Goal: Task Accomplishment & Management: Manage account settings

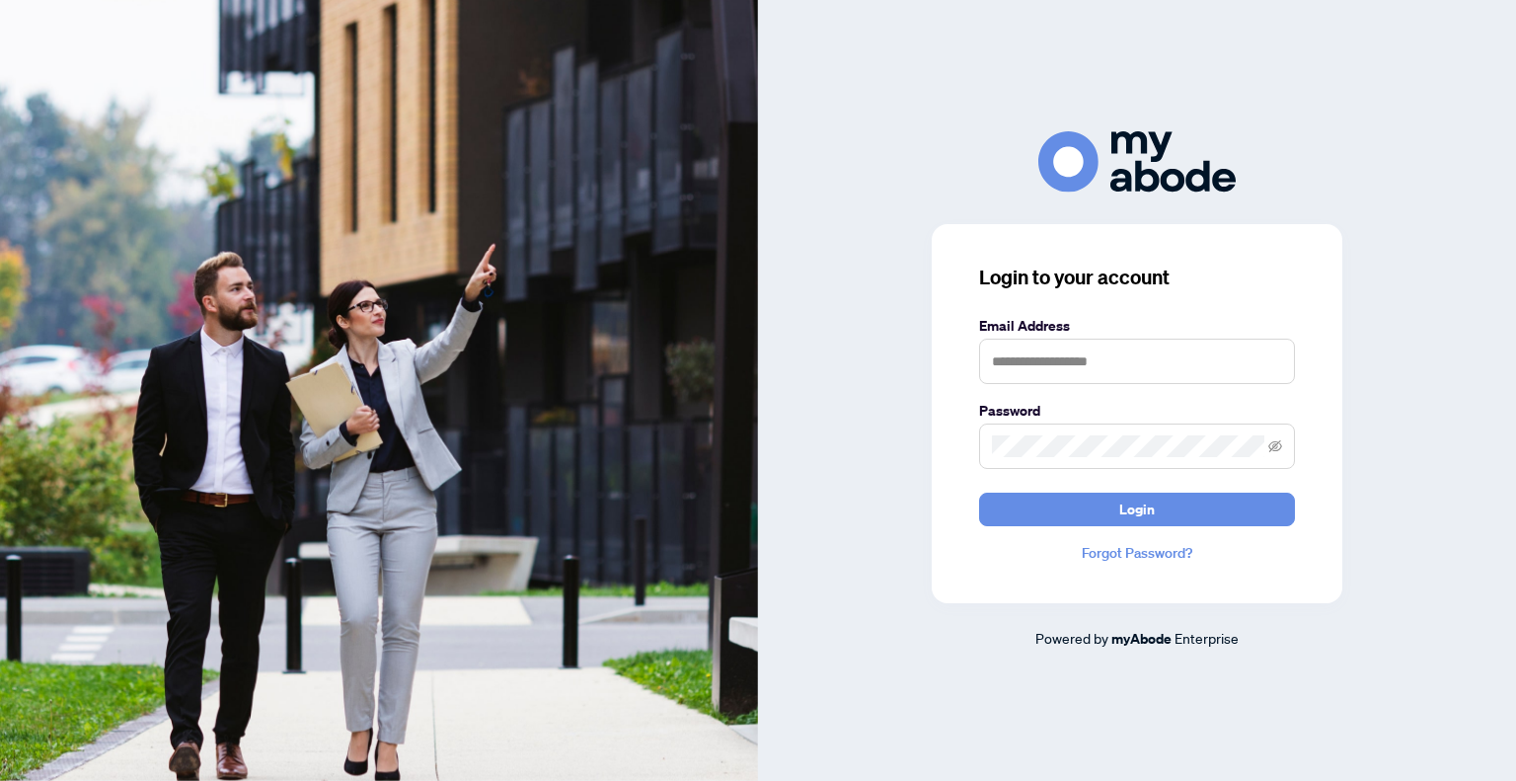
click at [1111, 389] on form "Email Address Password Login" at bounding box center [1137, 420] width 316 height 211
click at [1108, 352] on input "text" at bounding box center [1137, 361] width 316 height 45
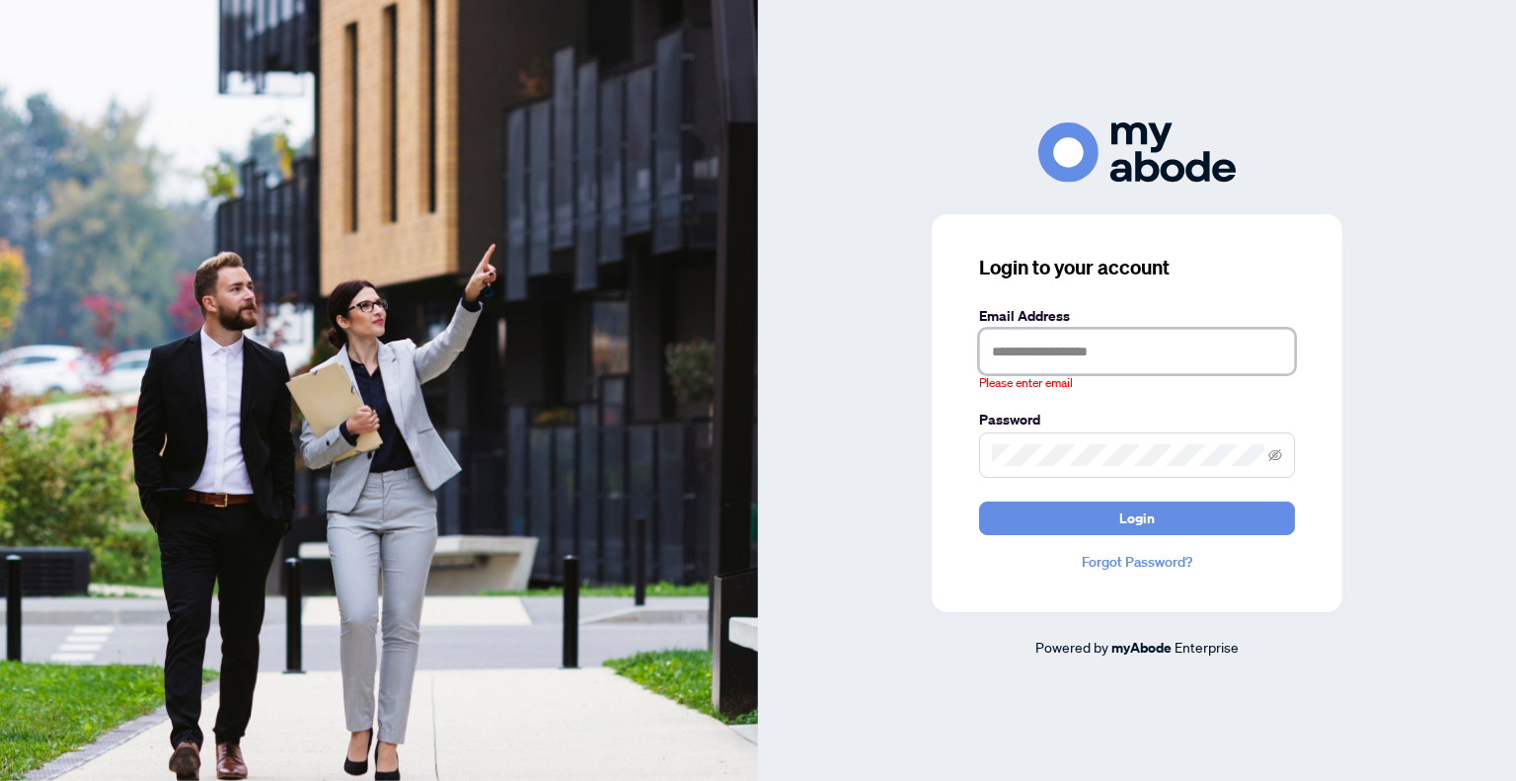
type input "**********"
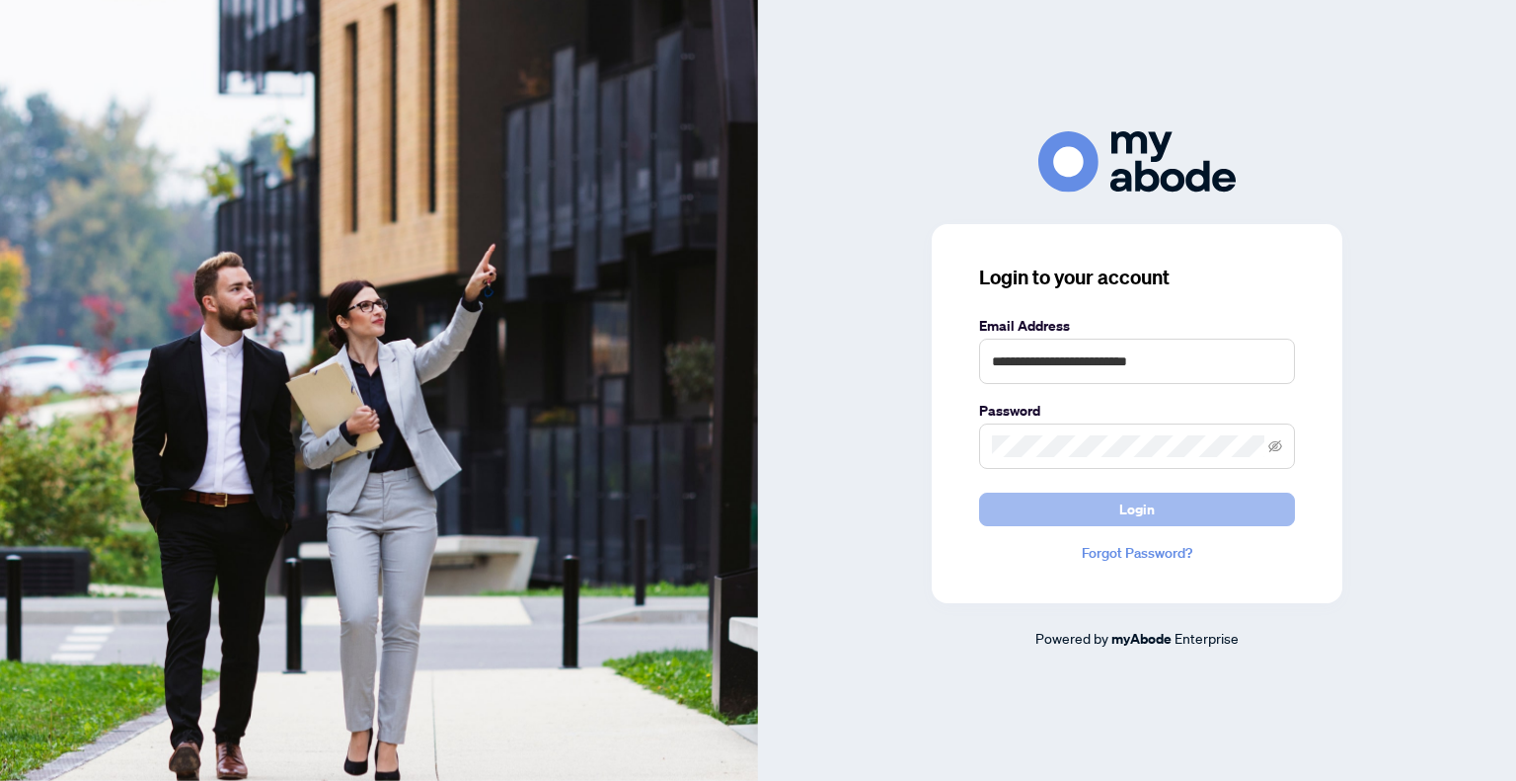
click at [1116, 493] on button "Login" at bounding box center [1137, 510] width 316 height 34
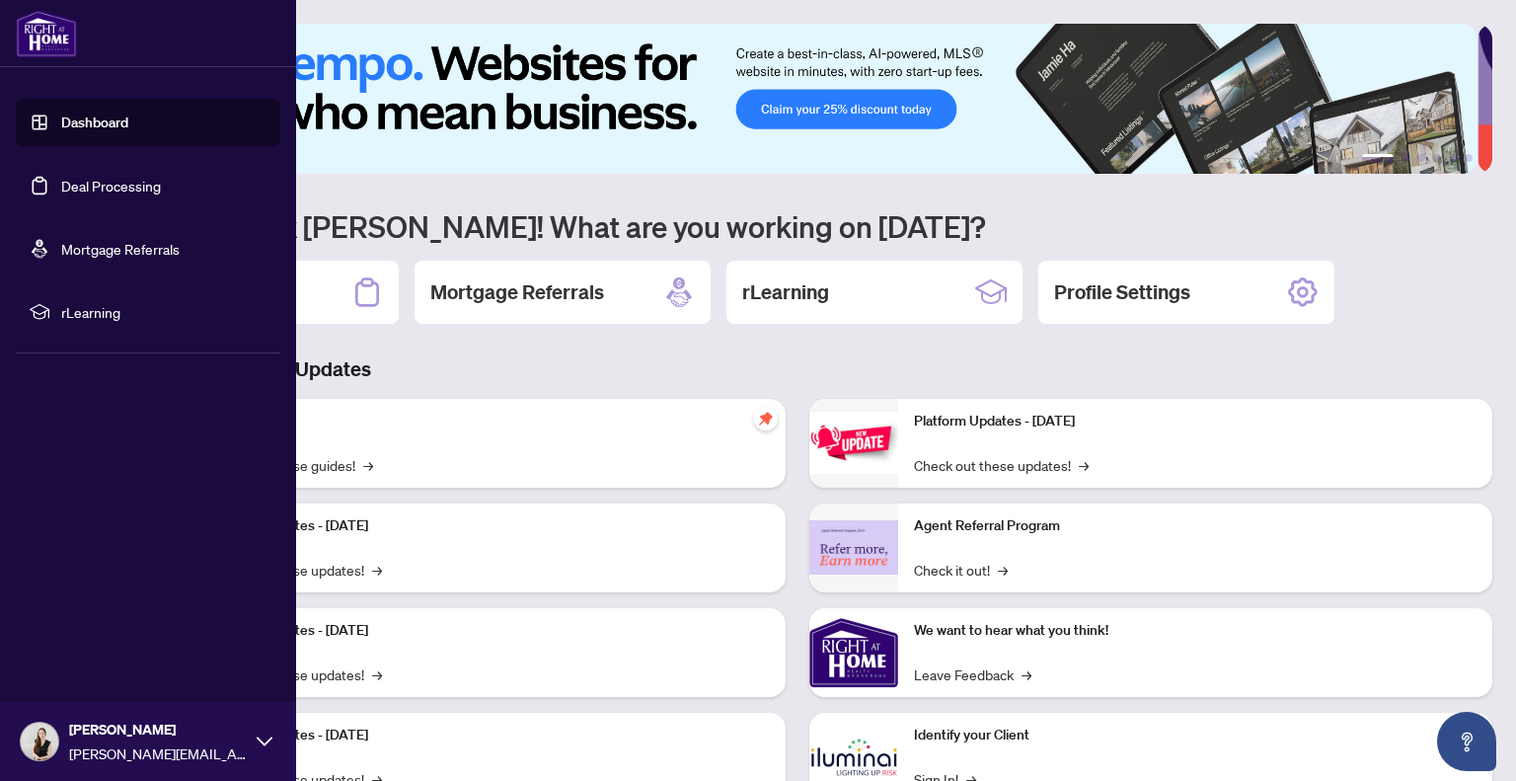
click at [61, 182] on link "Deal Processing" at bounding box center [111, 186] width 100 height 18
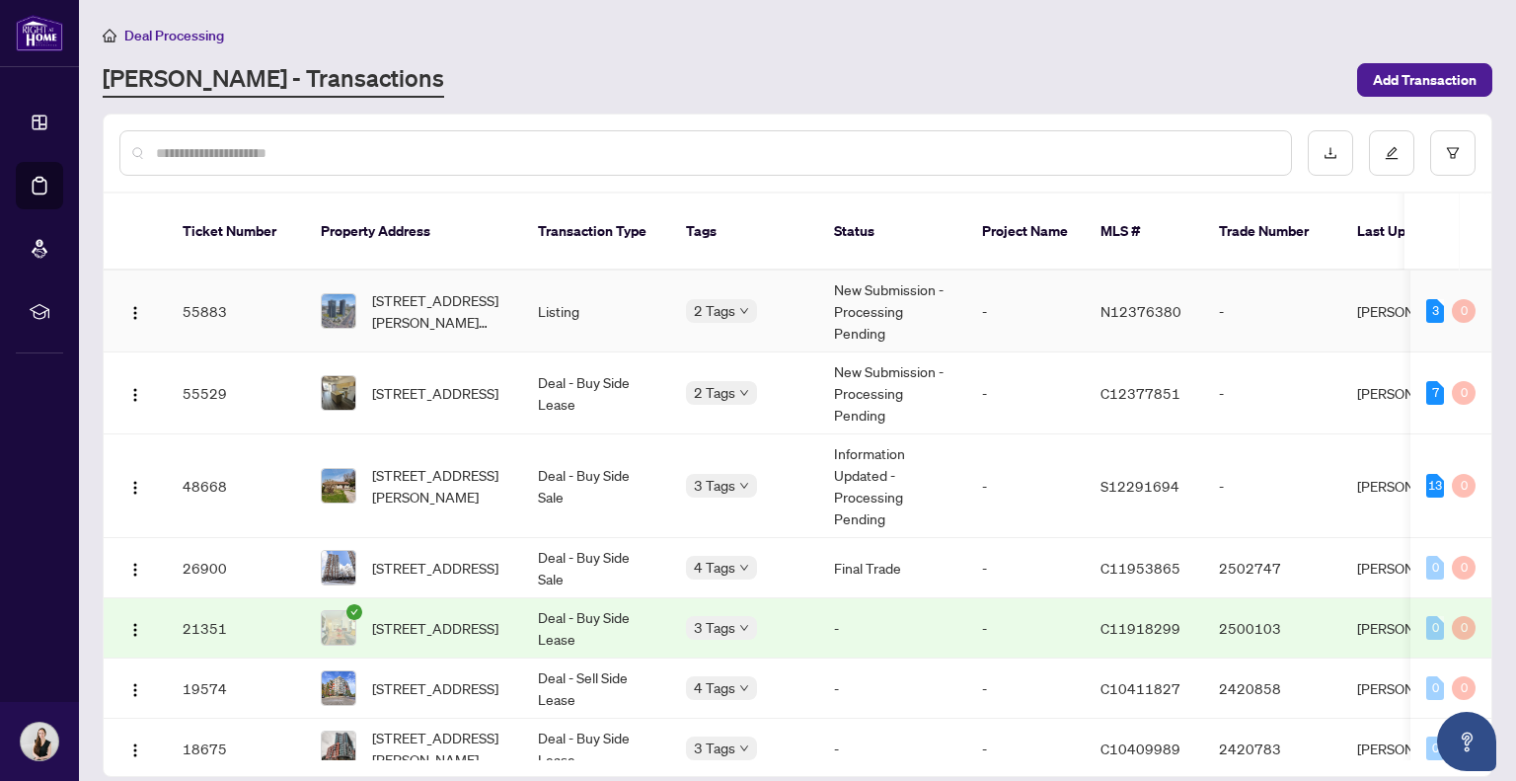
click at [788, 304] on td "2 Tags" at bounding box center [744, 311] width 148 height 82
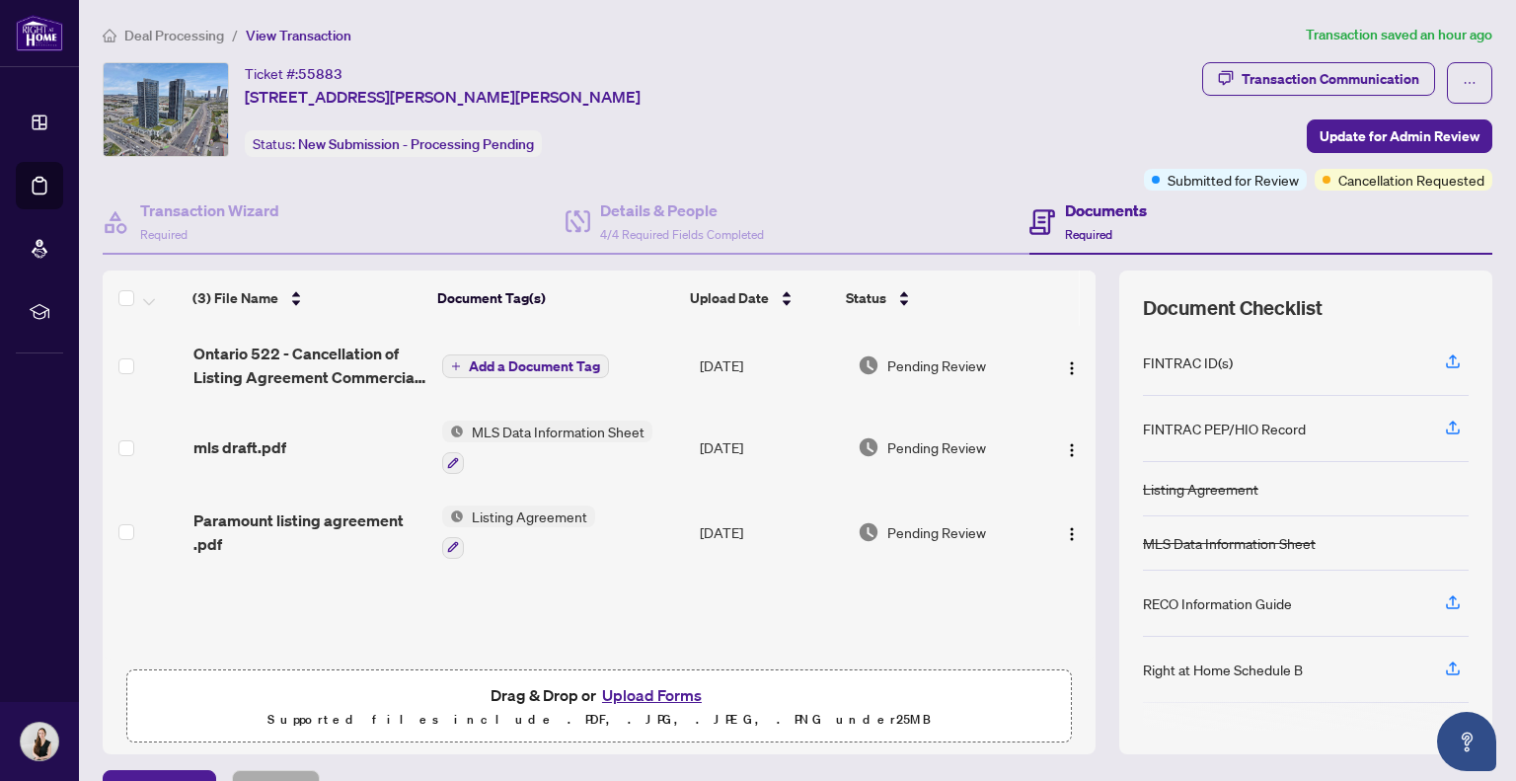
scroll to position [67, 0]
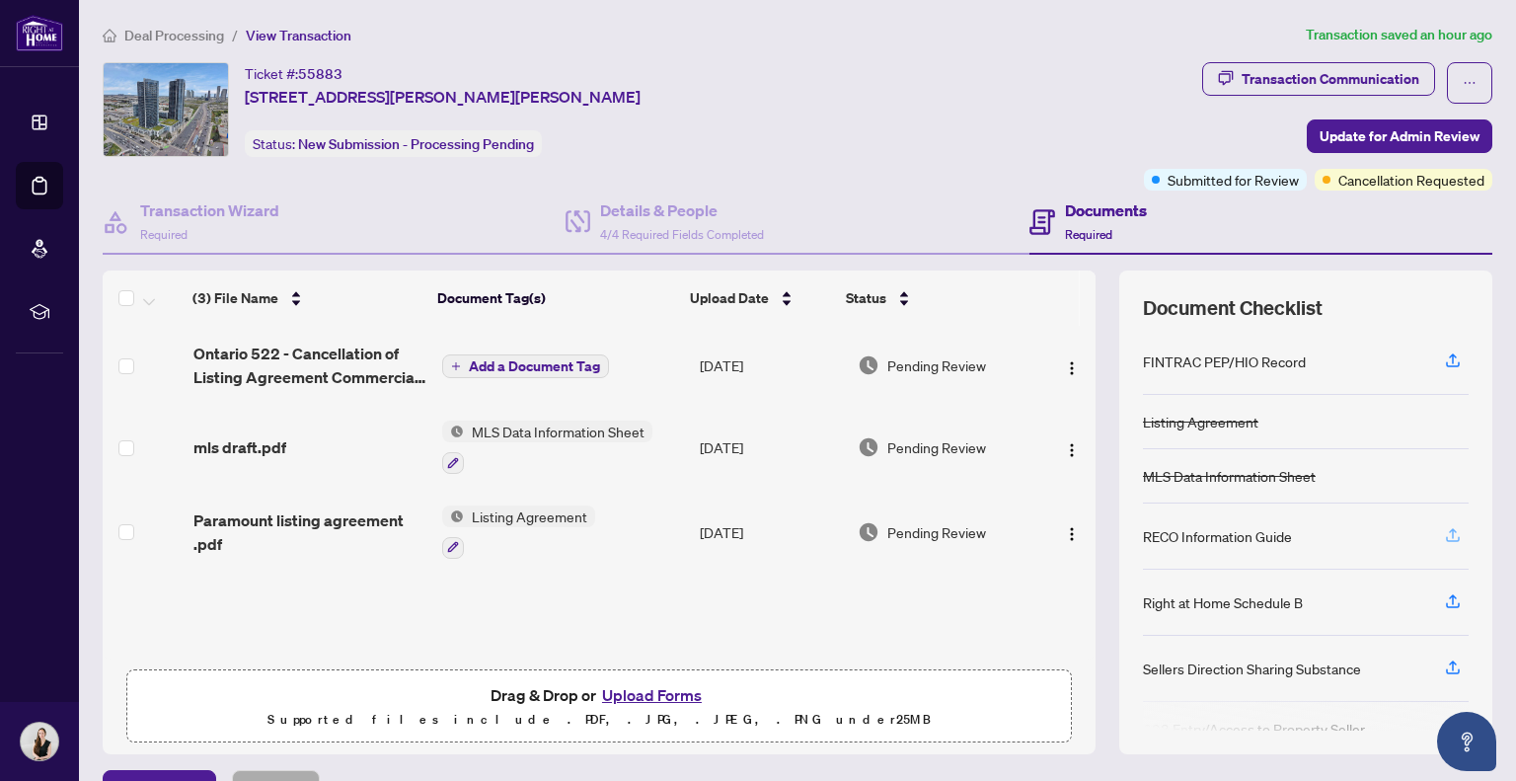
click at [1444, 526] on icon "button" at bounding box center [1453, 535] width 18 height 18
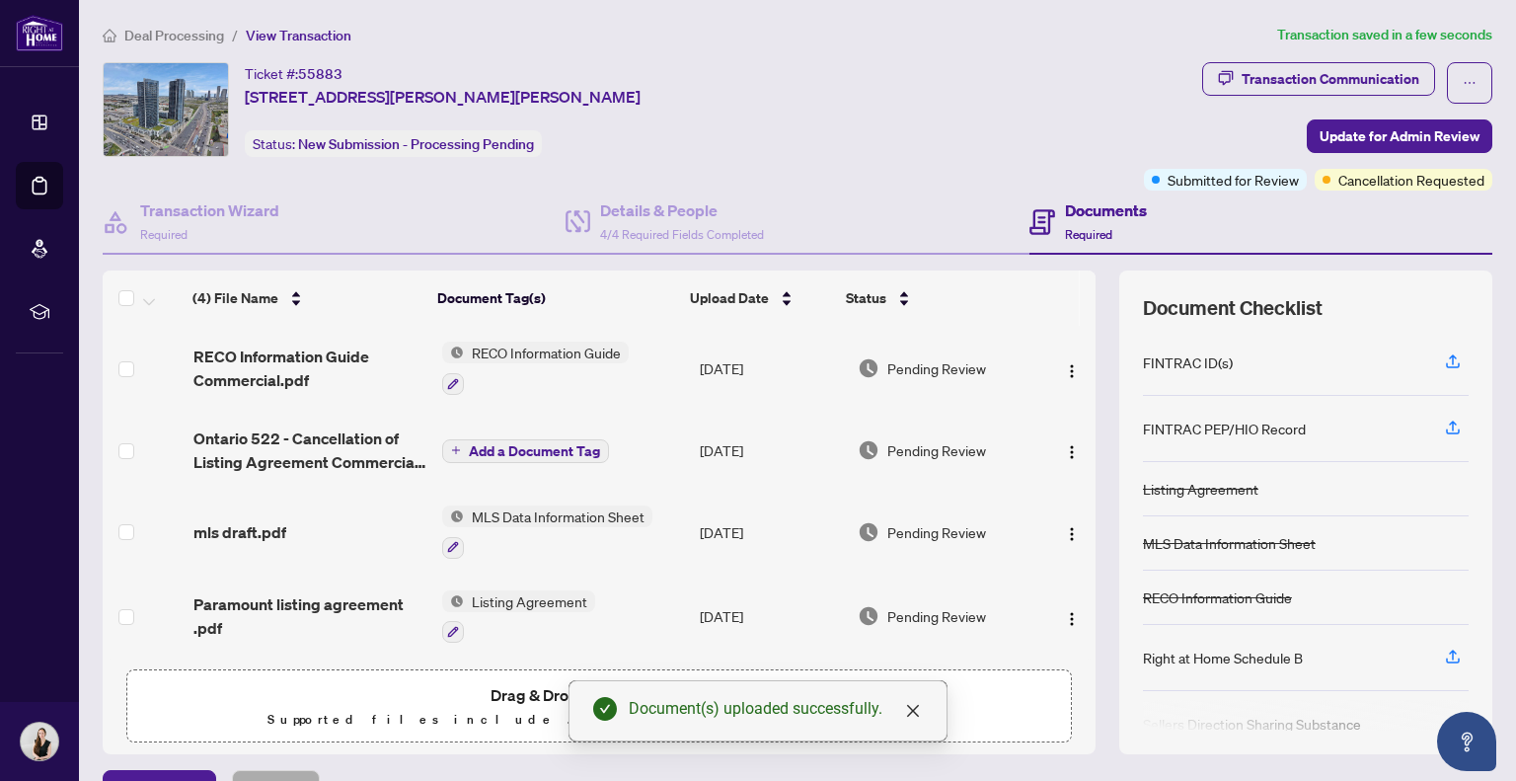
scroll to position [0, 0]
click at [557, 458] on td "Add a Document Tag" at bounding box center [563, 450] width 258 height 79
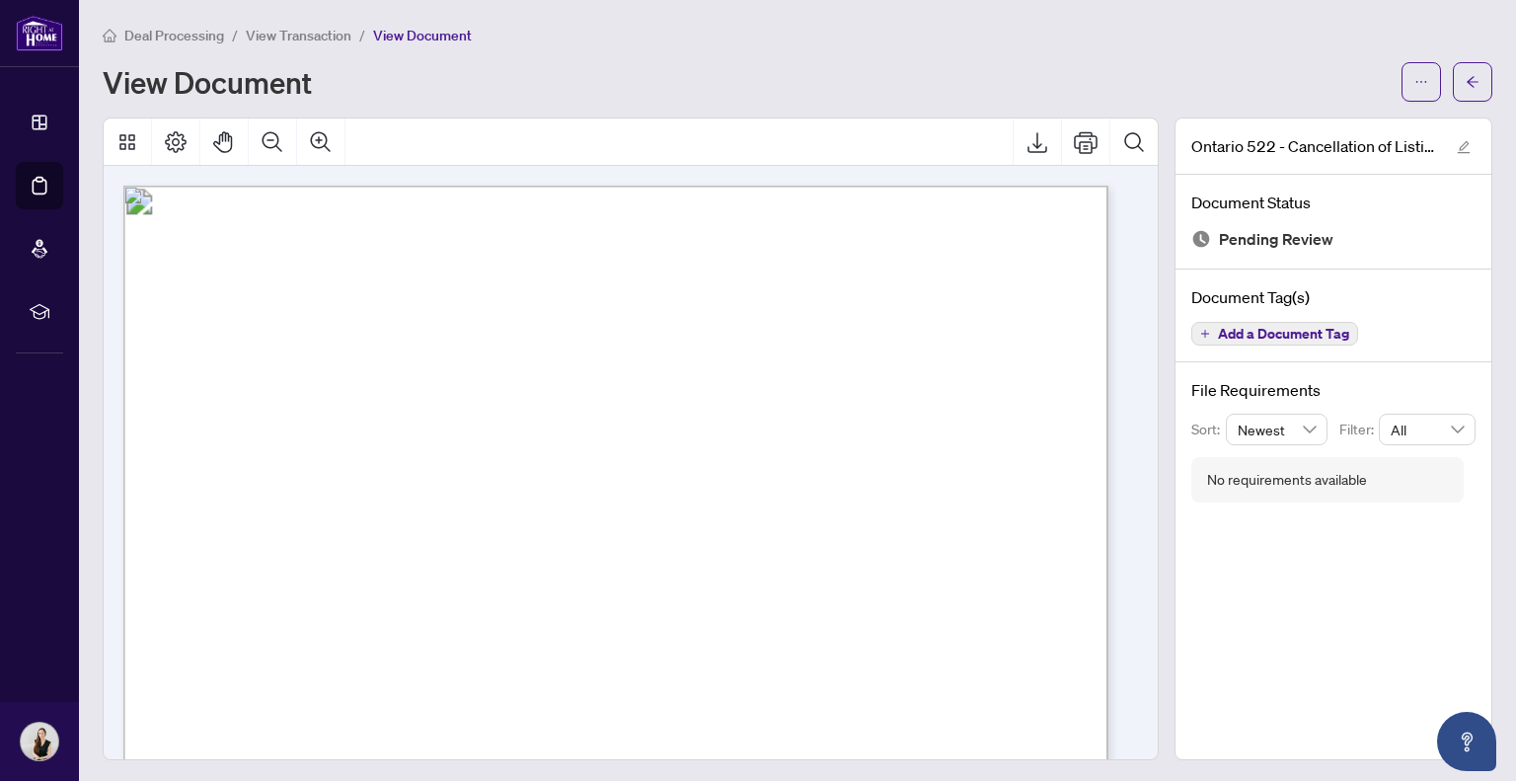
click at [1247, 335] on span "Add a Document Tag" at bounding box center [1283, 334] width 131 height 14
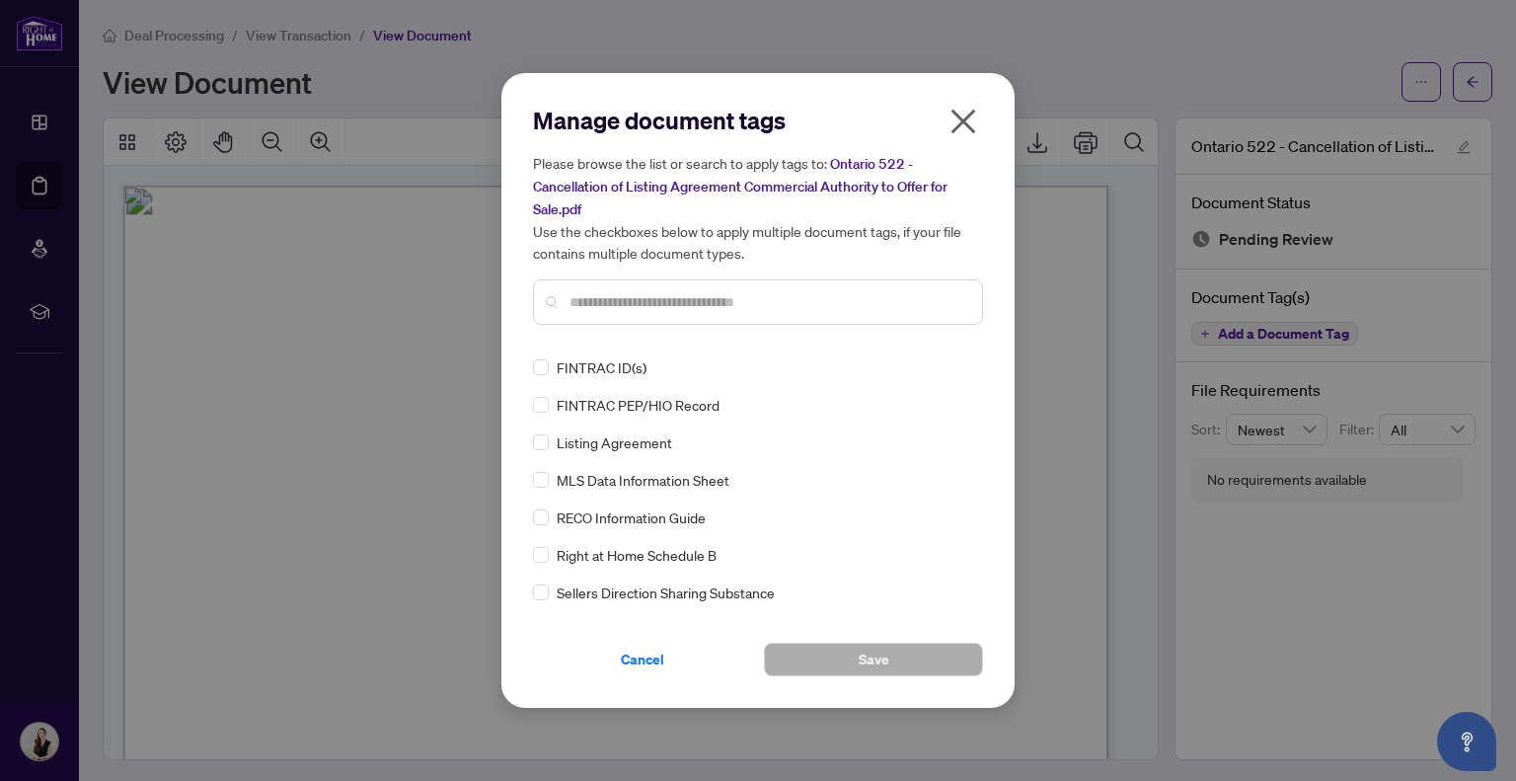
click at [759, 310] on input "text" at bounding box center [768, 302] width 397 height 22
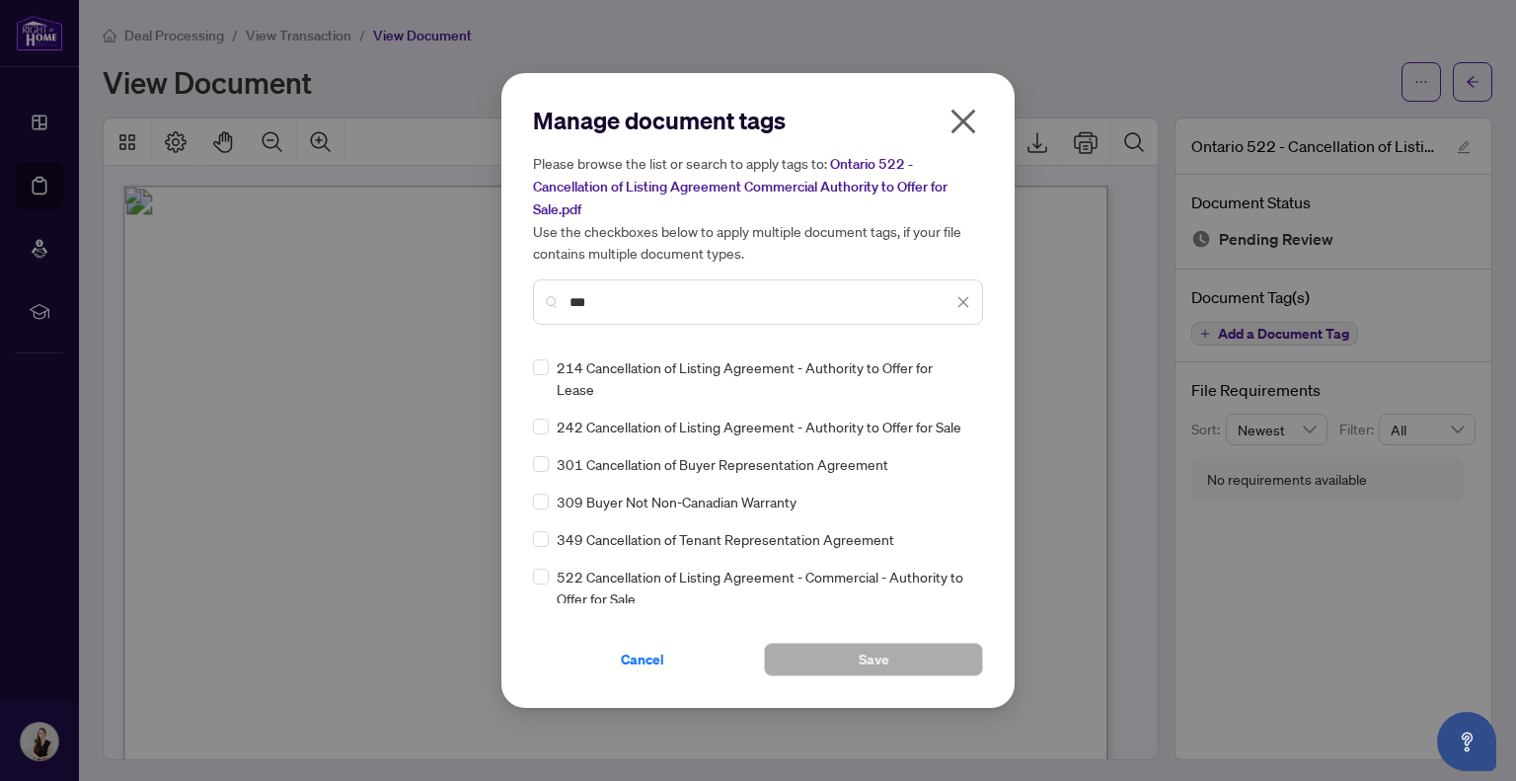
type input "***"
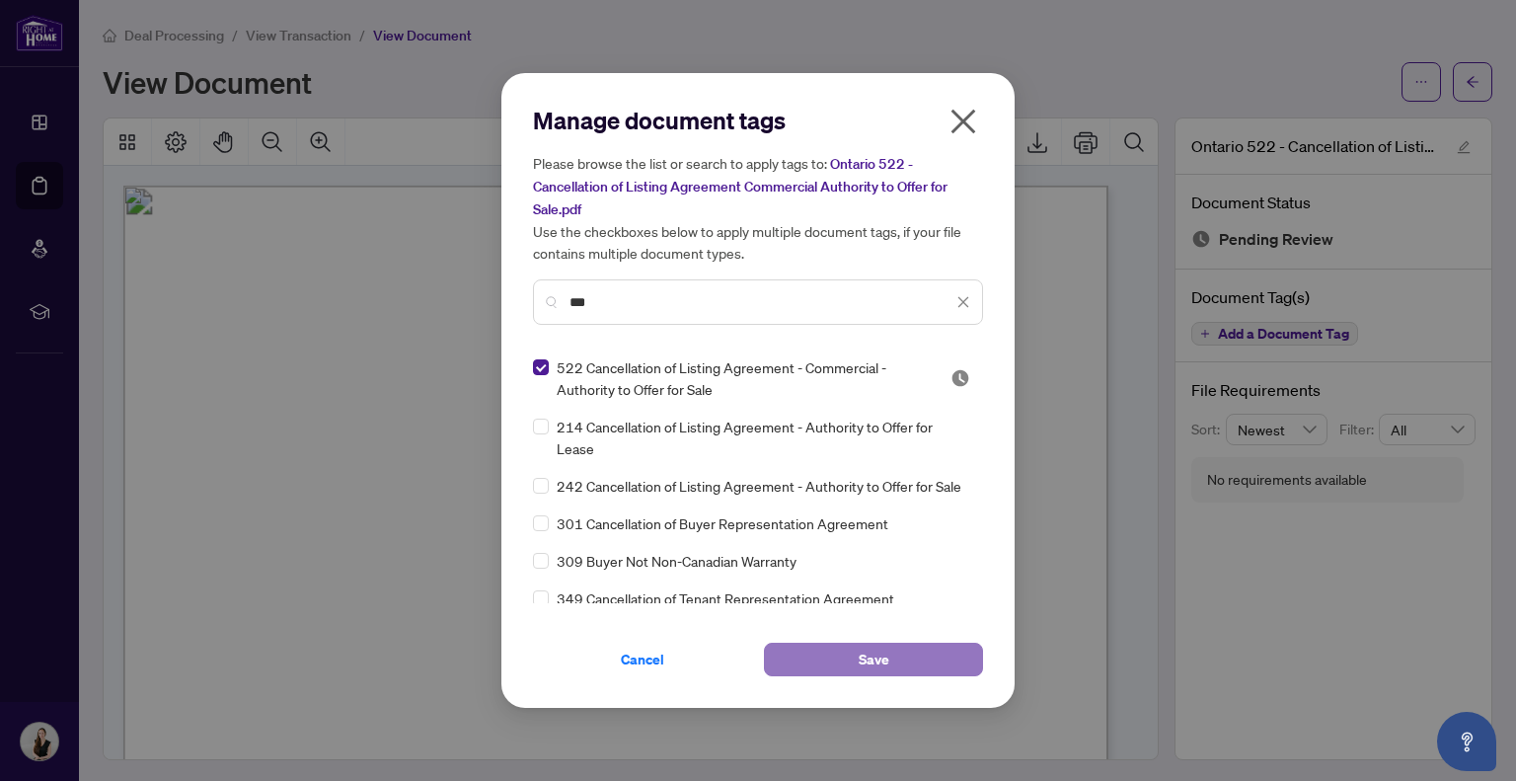
click at [873, 654] on span "Save" at bounding box center [874, 660] width 31 height 32
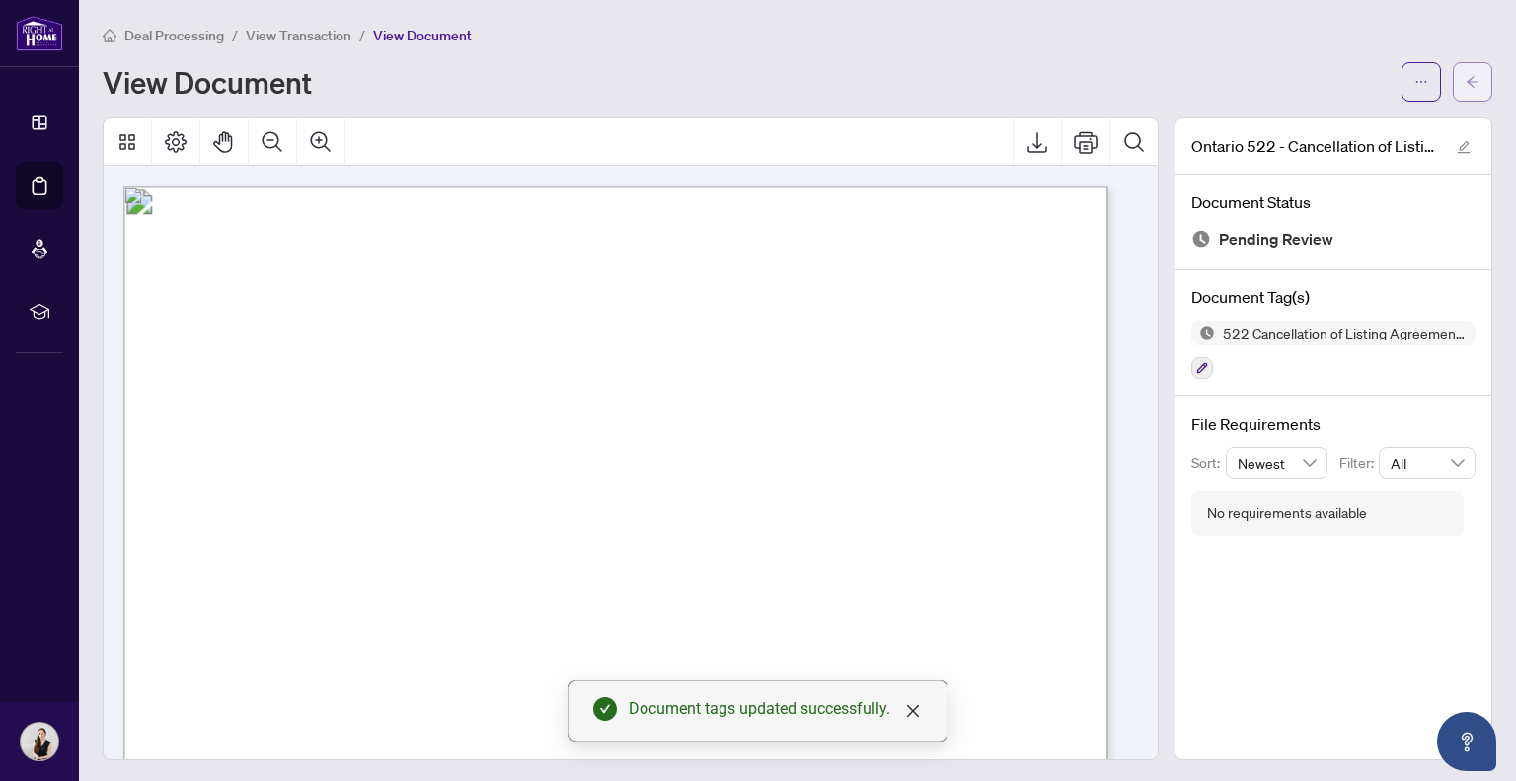
click at [1453, 87] on button "button" at bounding box center [1472, 81] width 39 height 39
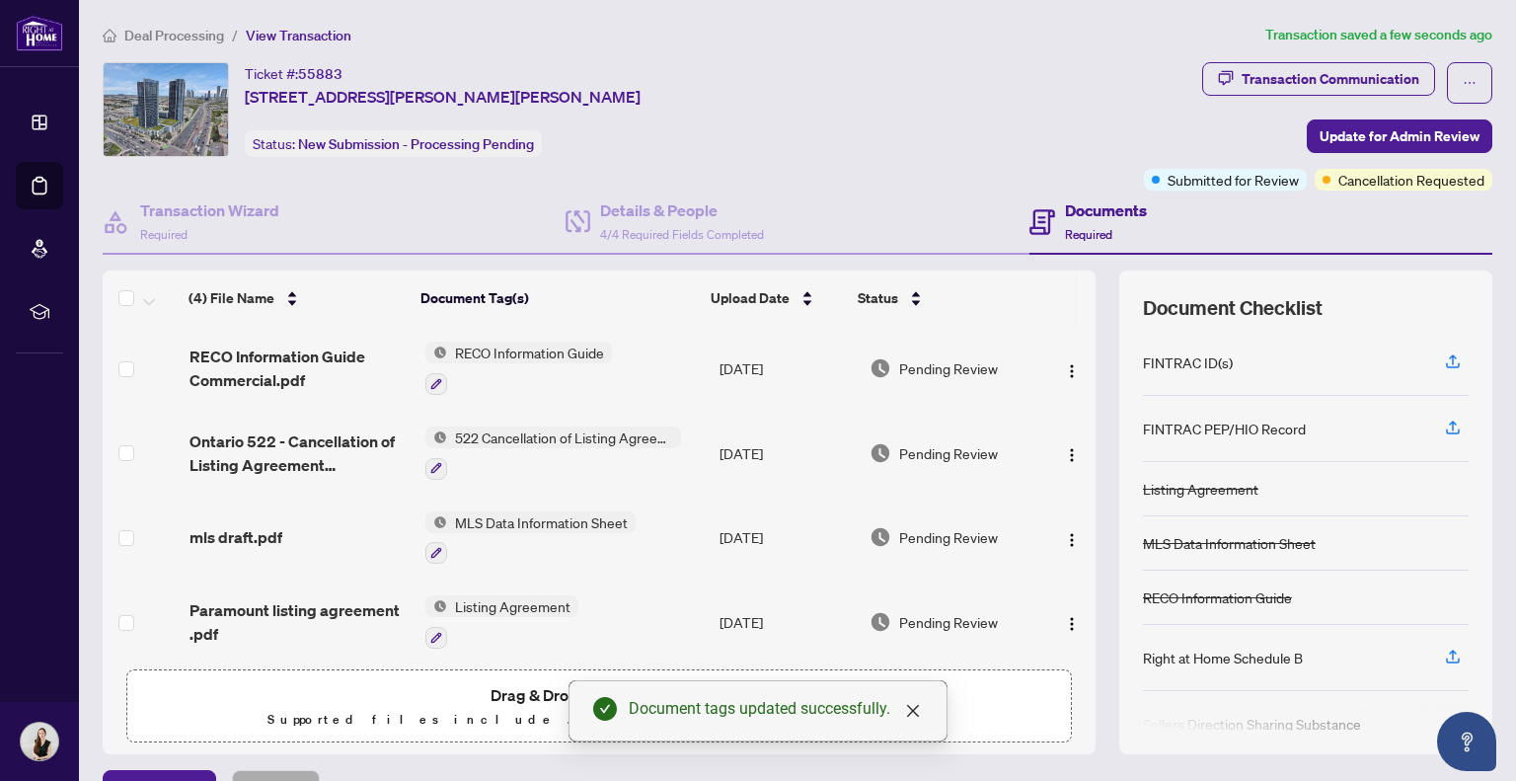
scroll to position [5, 0]
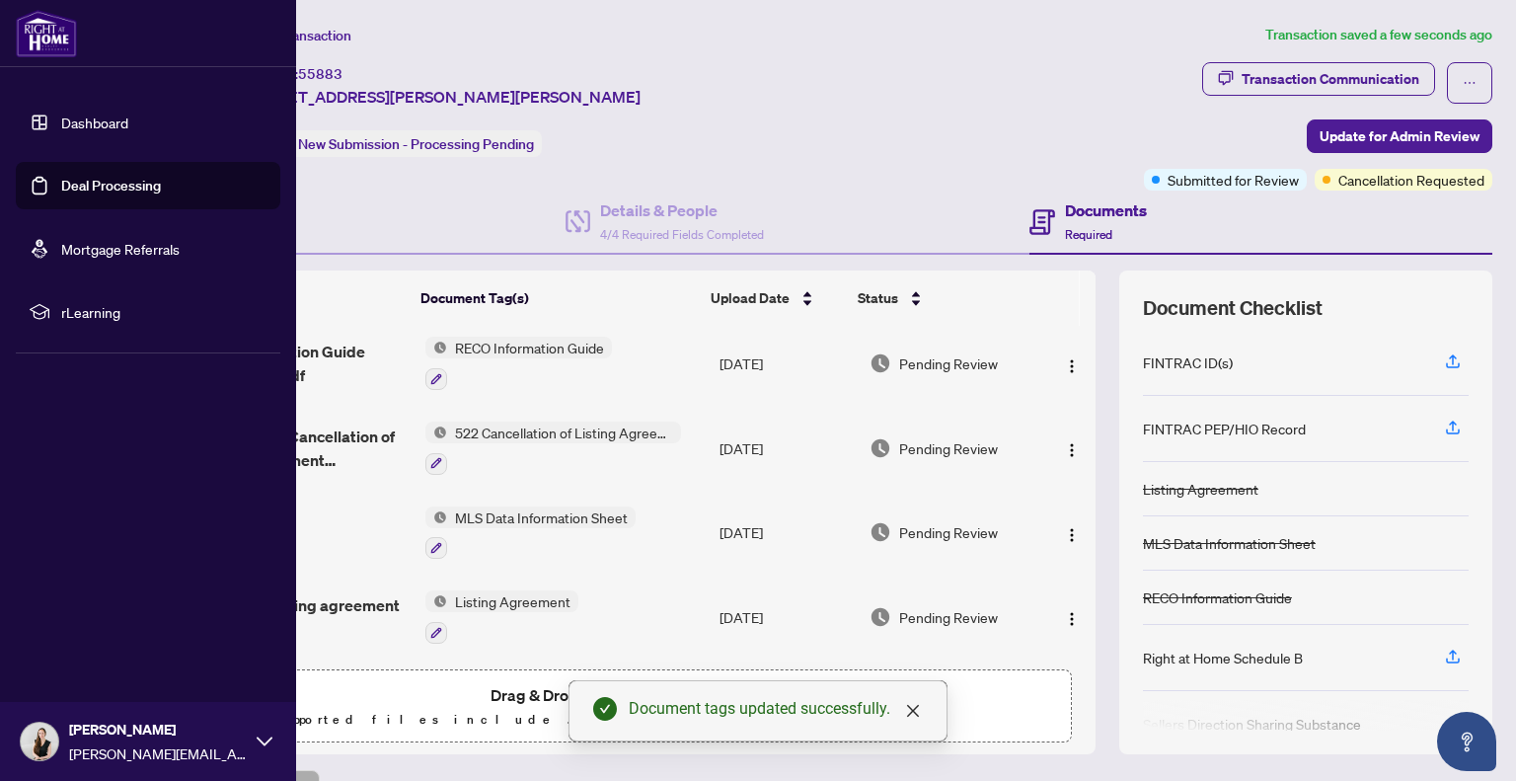
click at [109, 178] on link "Deal Processing" at bounding box center [111, 186] width 100 height 18
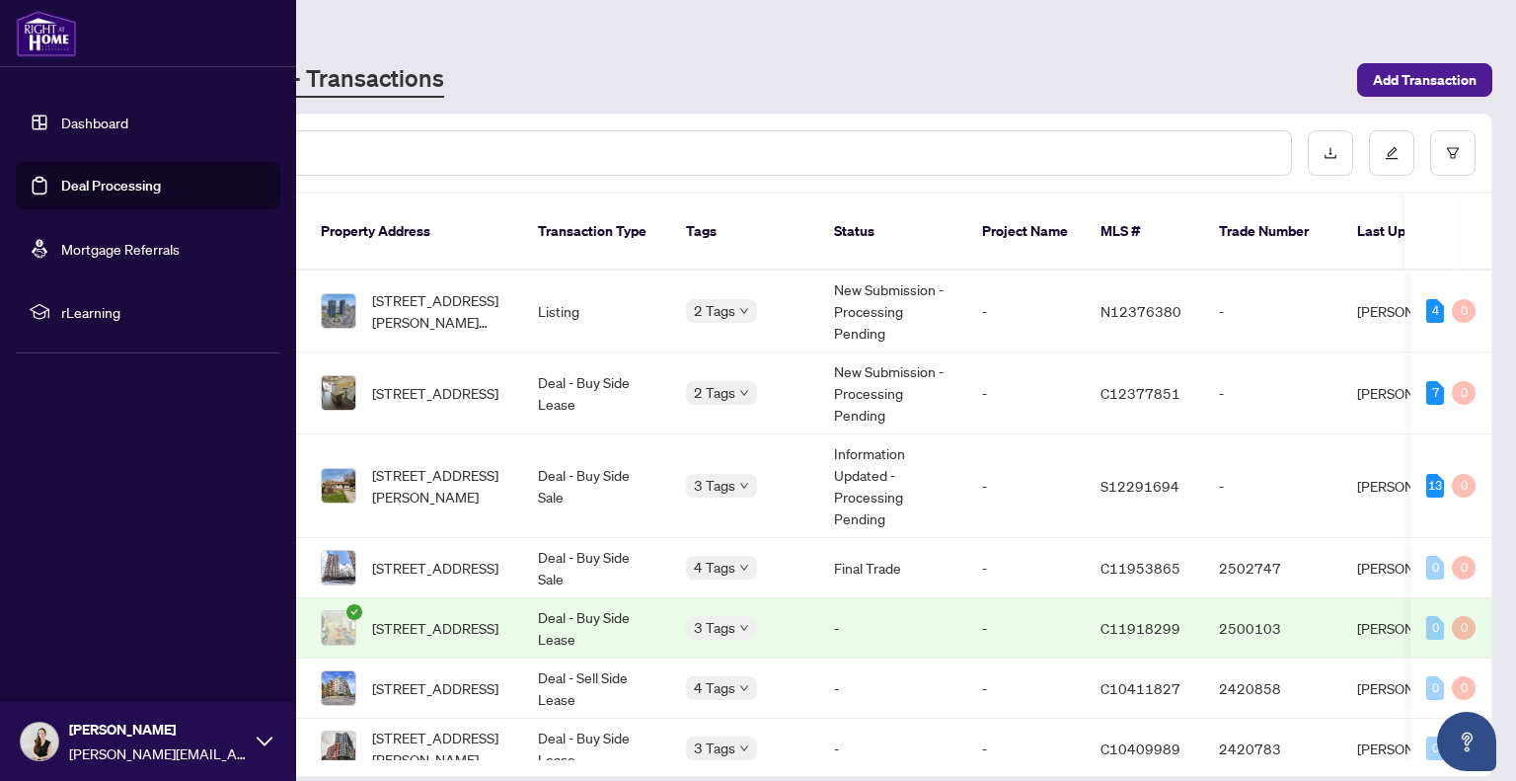
click at [155, 185] on link "Deal Processing" at bounding box center [111, 186] width 100 height 18
